Goal: Complete application form

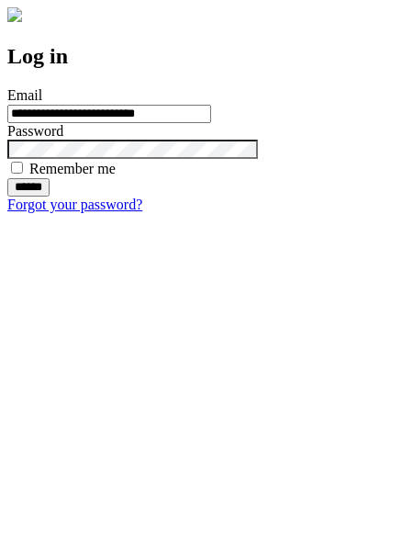
type input "**********"
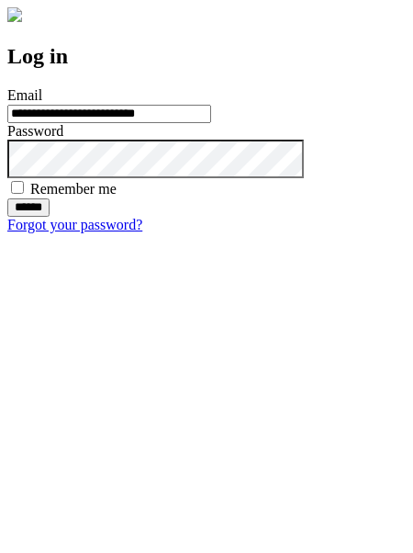
click at [50, 217] on input "******" at bounding box center [28, 207] width 42 height 18
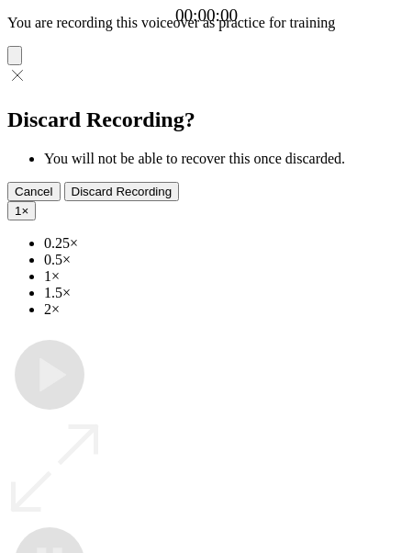
type input "**********"
